Goal: Information Seeking & Learning: Check status

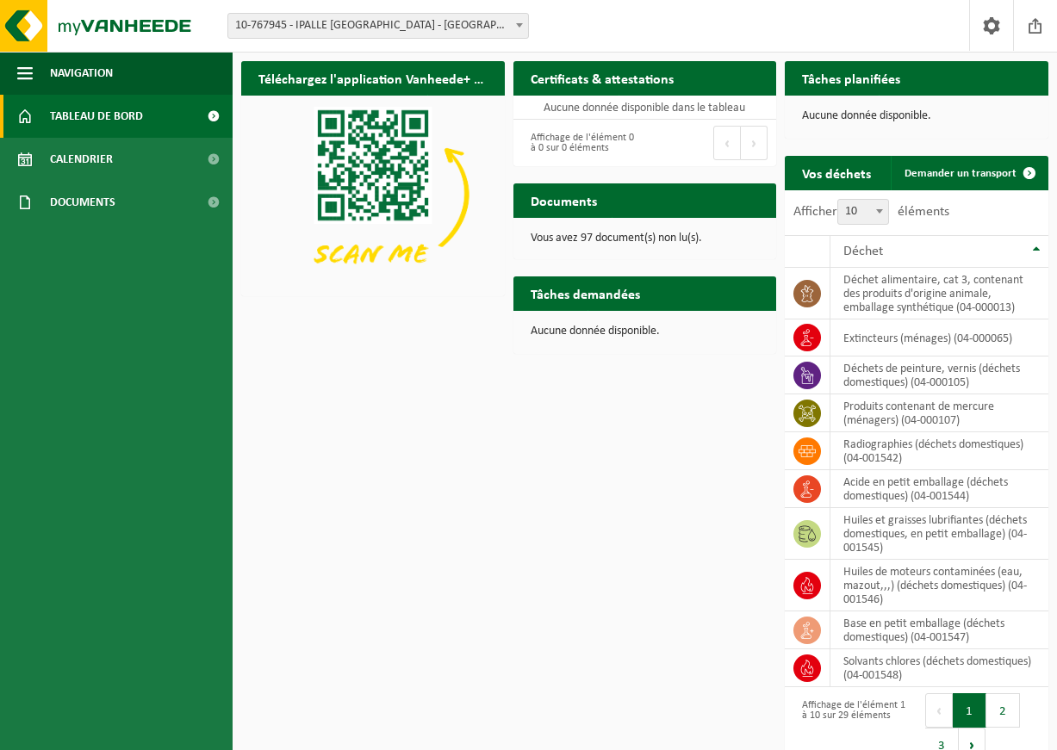
click at [658, 236] on p "Vous avez 97 document(s) non lu(s)." at bounding box center [645, 239] width 229 height 12
click at [150, 195] on link "Documents" at bounding box center [116, 202] width 233 height 43
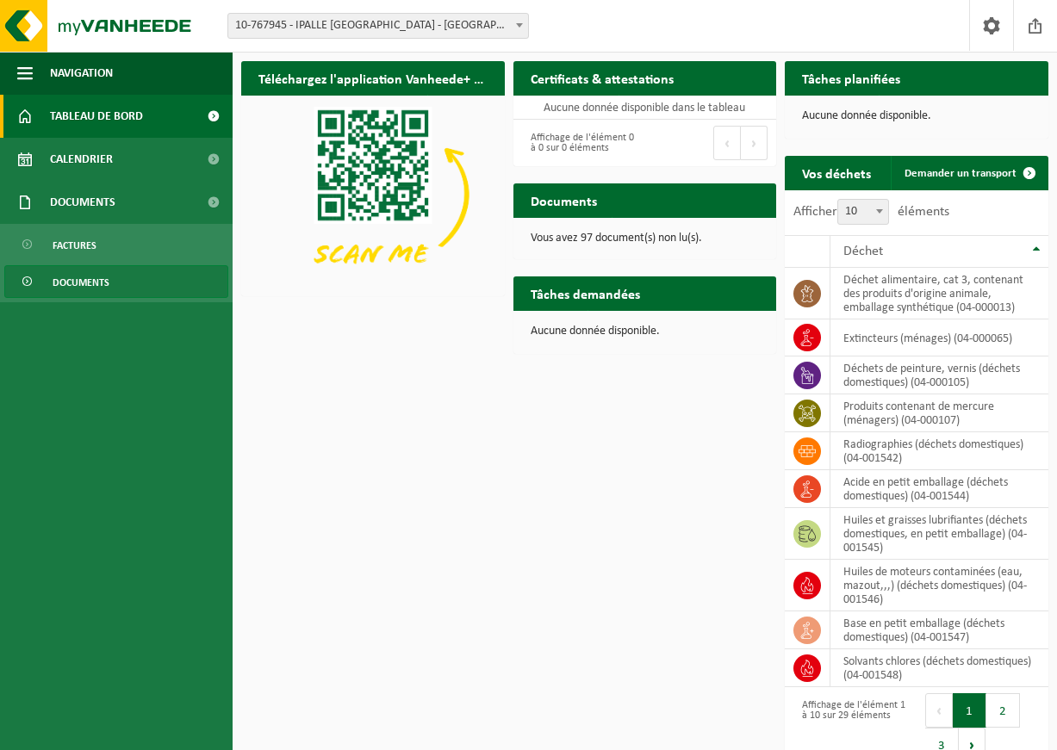
click at [137, 283] on link "Documents" at bounding box center [116, 281] width 224 height 33
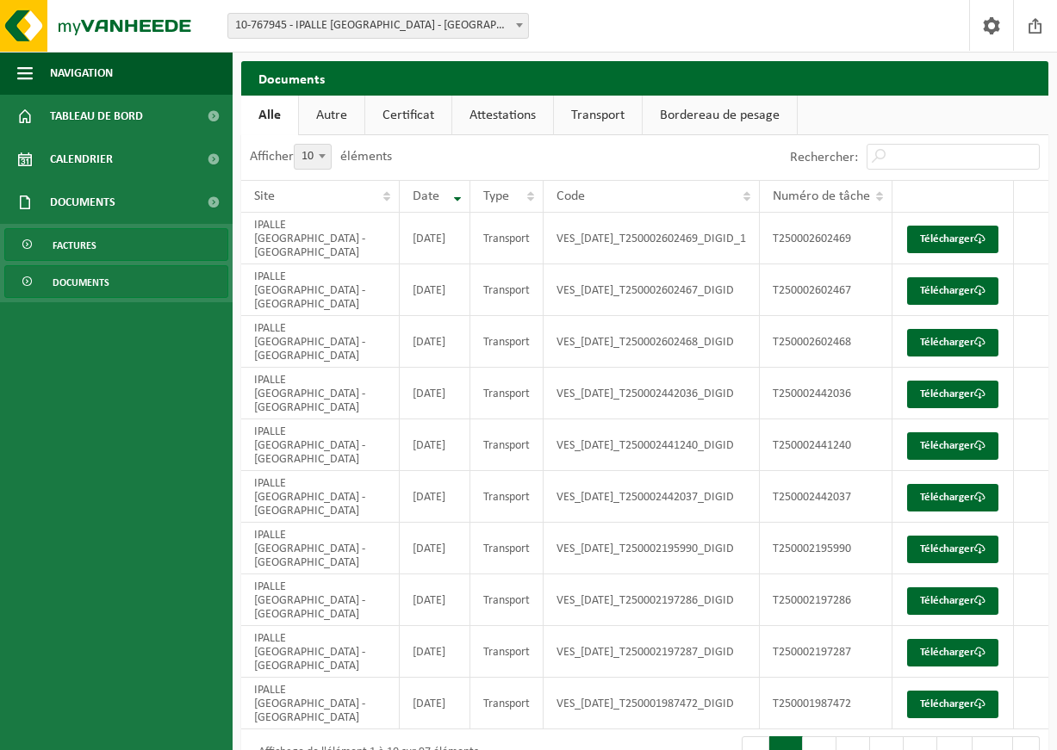
click at [102, 246] on link "Factures" at bounding box center [116, 244] width 224 height 33
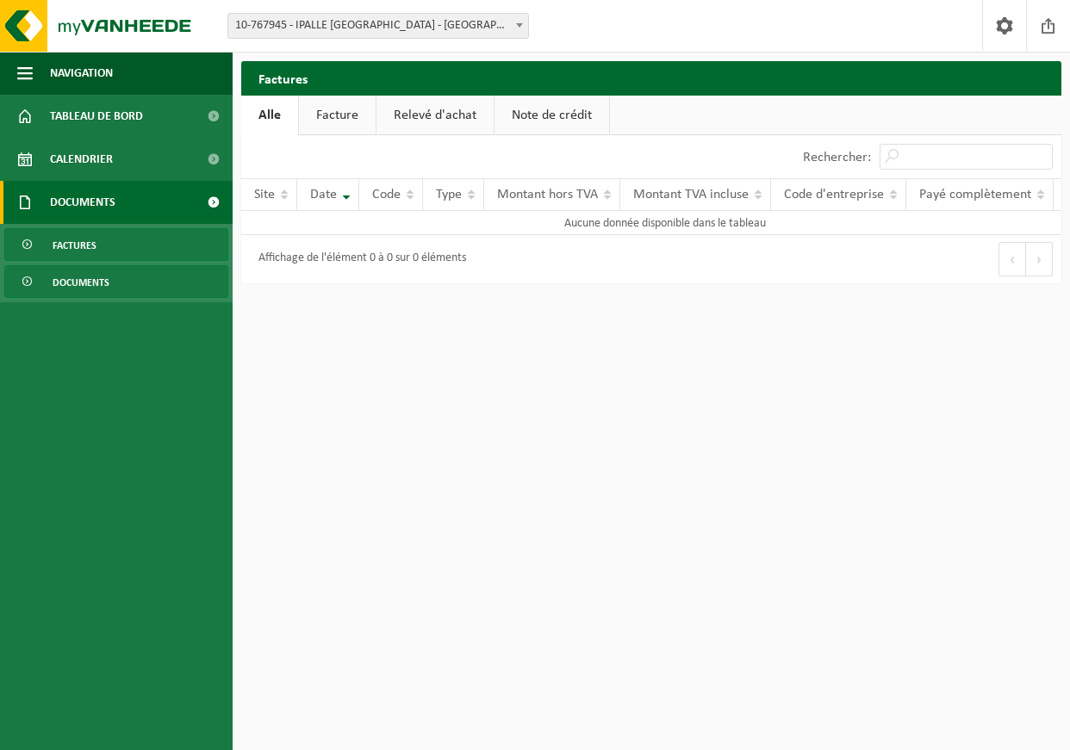
click at [103, 280] on span "Documents" at bounding box center [81, 282] width 57 height 33
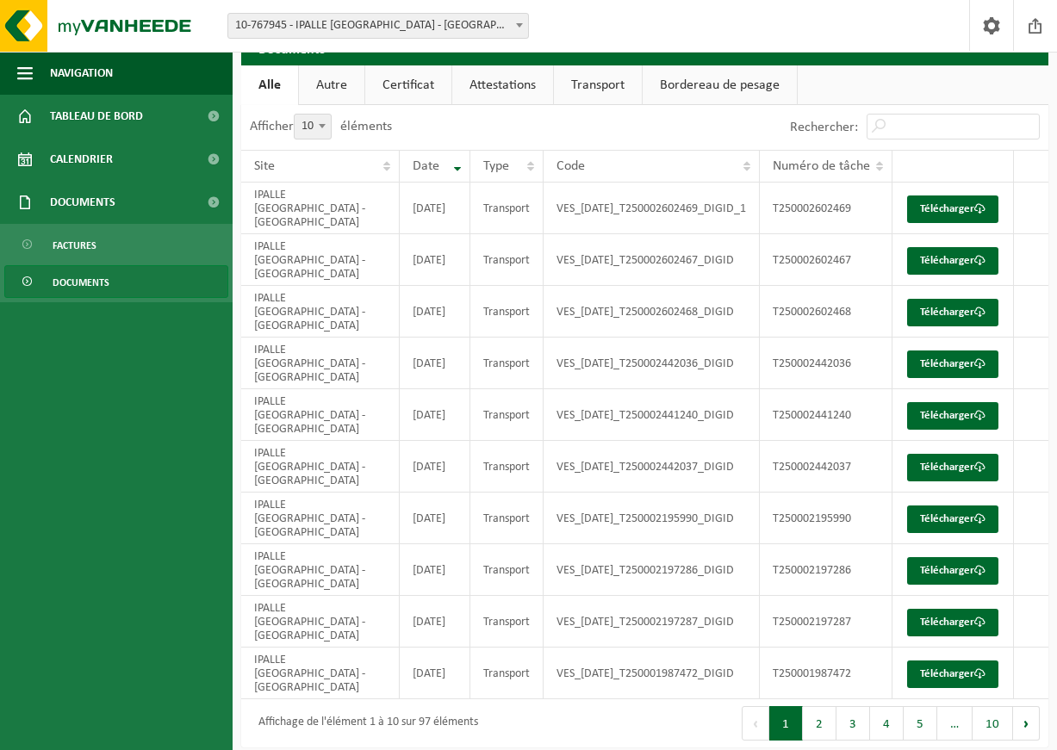
scroll to position [45, 0]
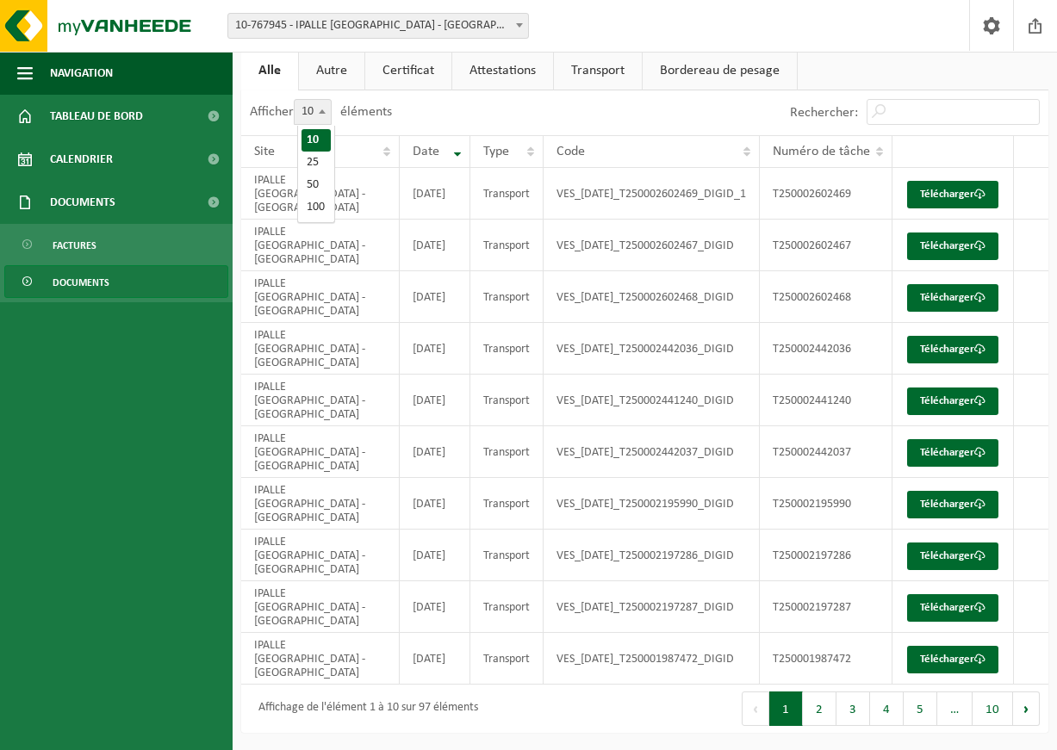
click at [322, 121] on span at bounding box center [322, 111] width 17 height 22
click at [322, 100] on select "10 25 50 100" at bounding box center [324, 99] width 52 height 1
select select "100"
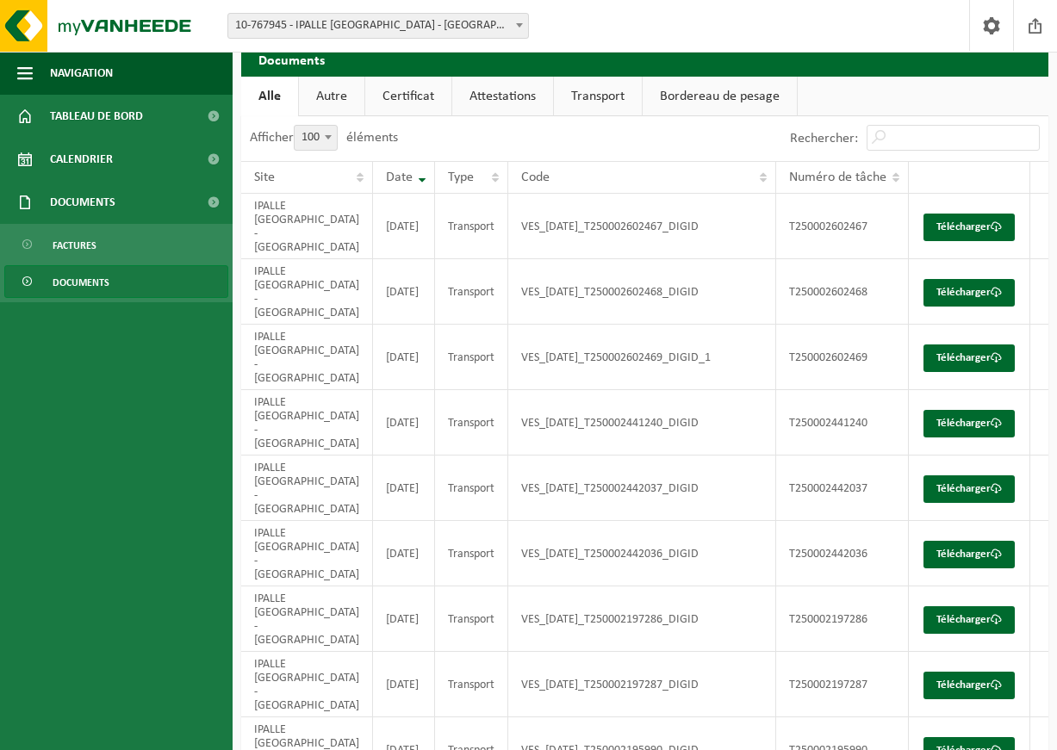
scroll to position [0, 0]
